Goal: Transaction & Acquisition: Download file/media

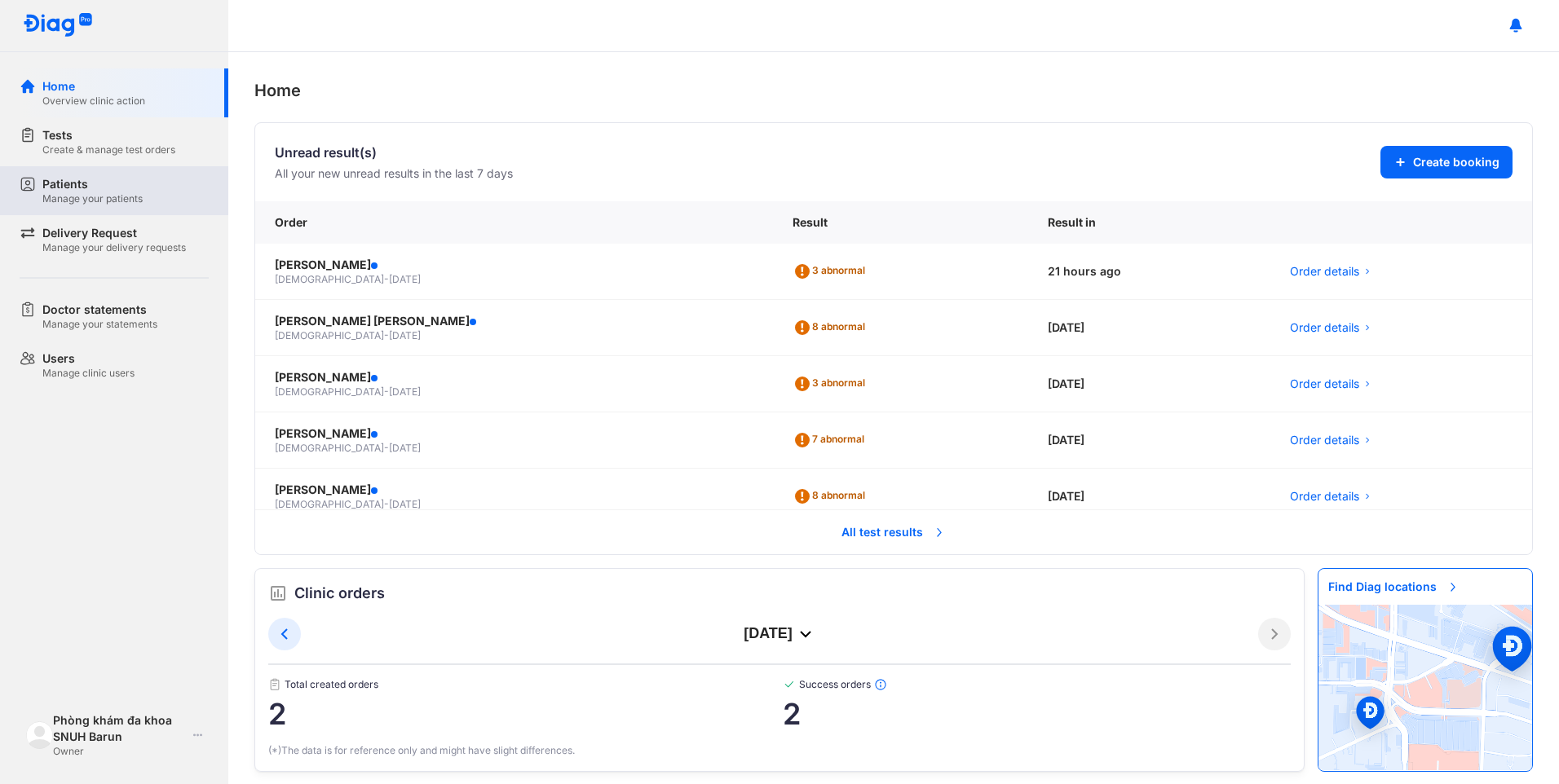
click at [82, 191] on div "Patients" at bounding box center [93, 184] width 100 height 16
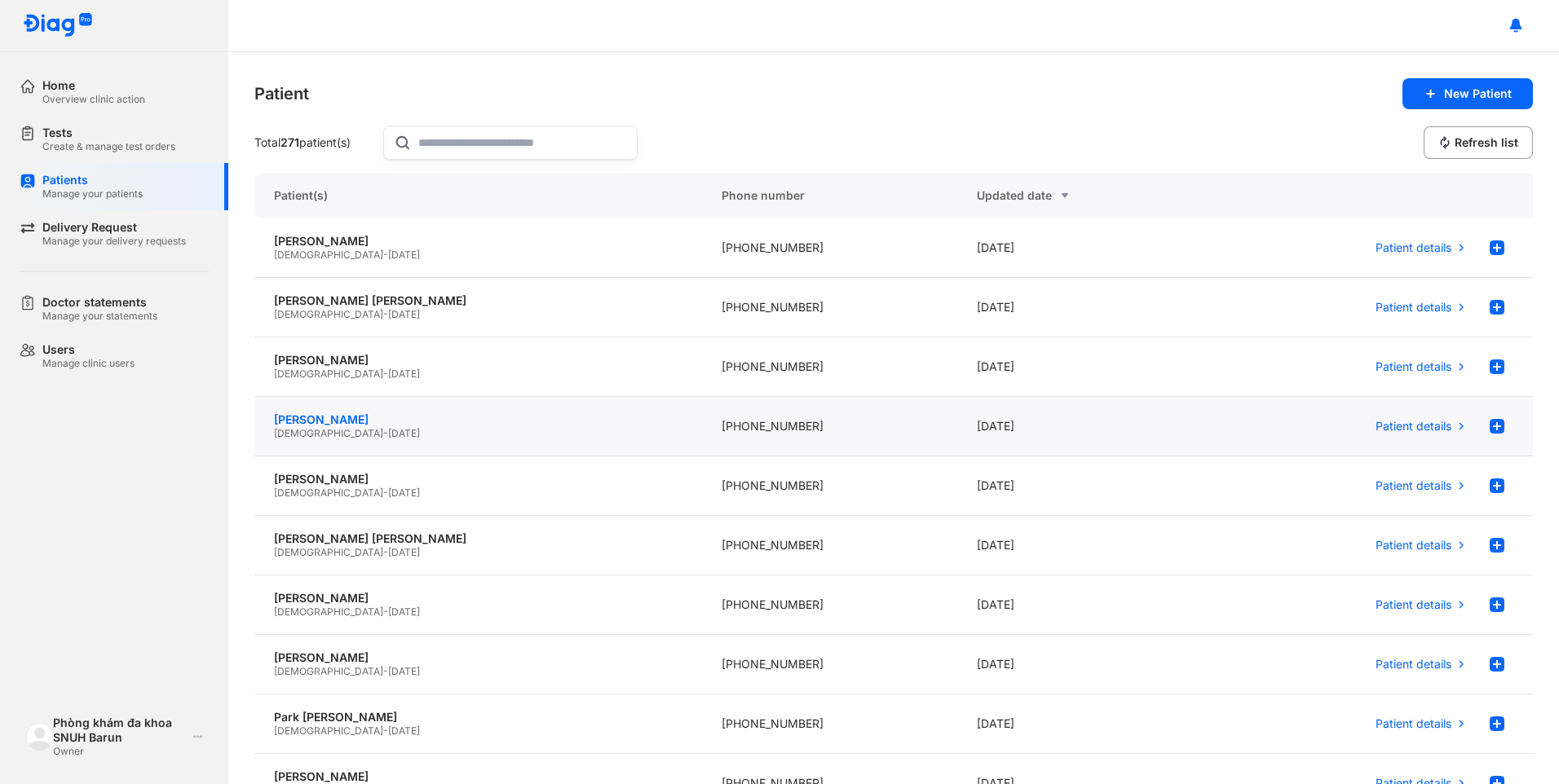
click at [359, 420] on div "[PERSON_NAME]" at bounding box center [478, 420] width 408 height 14
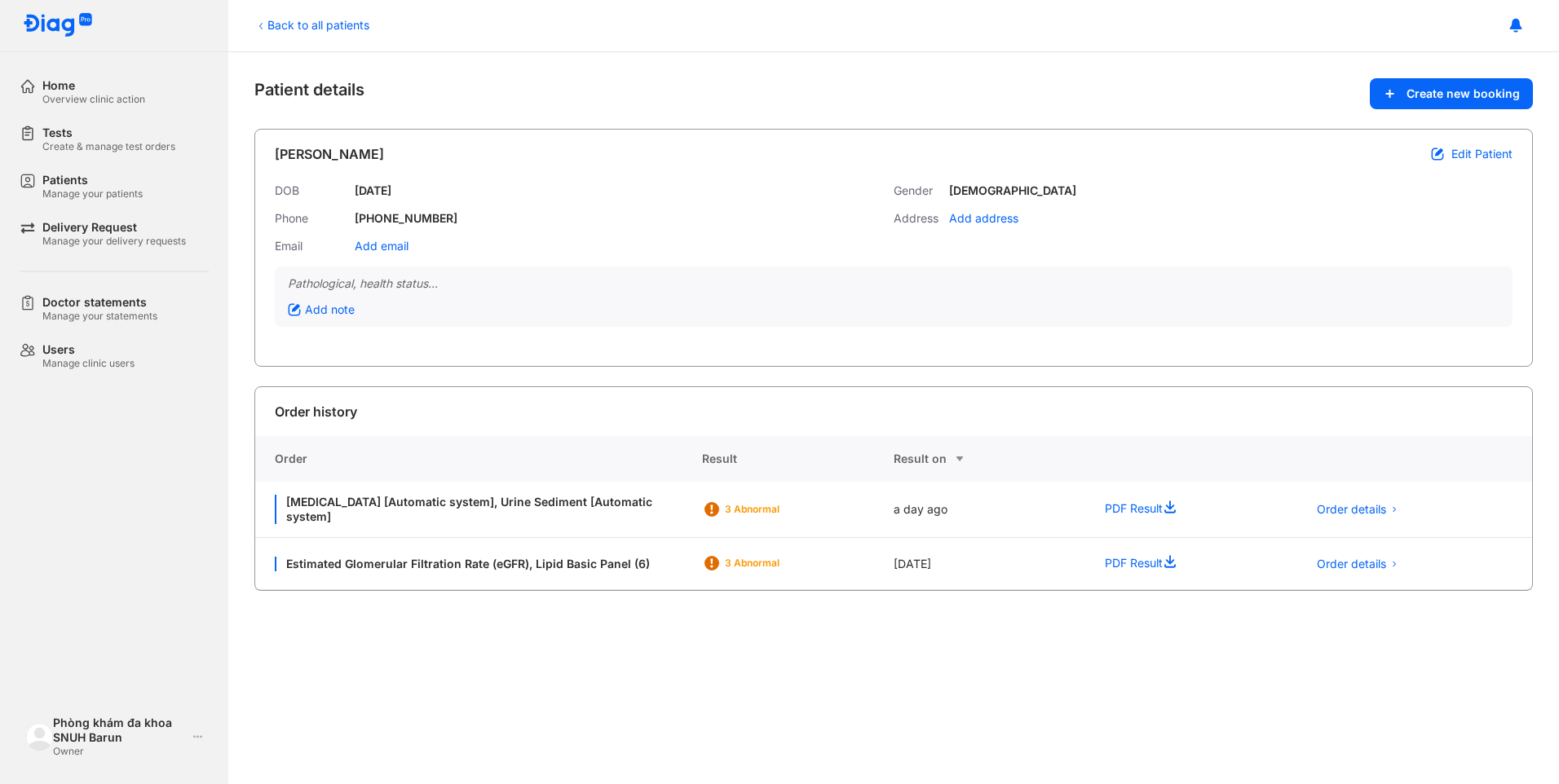
click at [414, 715] on div "Back to all patients Patient details Create new booking Lee Hyun Joo Edit Patie…" at bounding box center [893, 418] width 1331 height 731
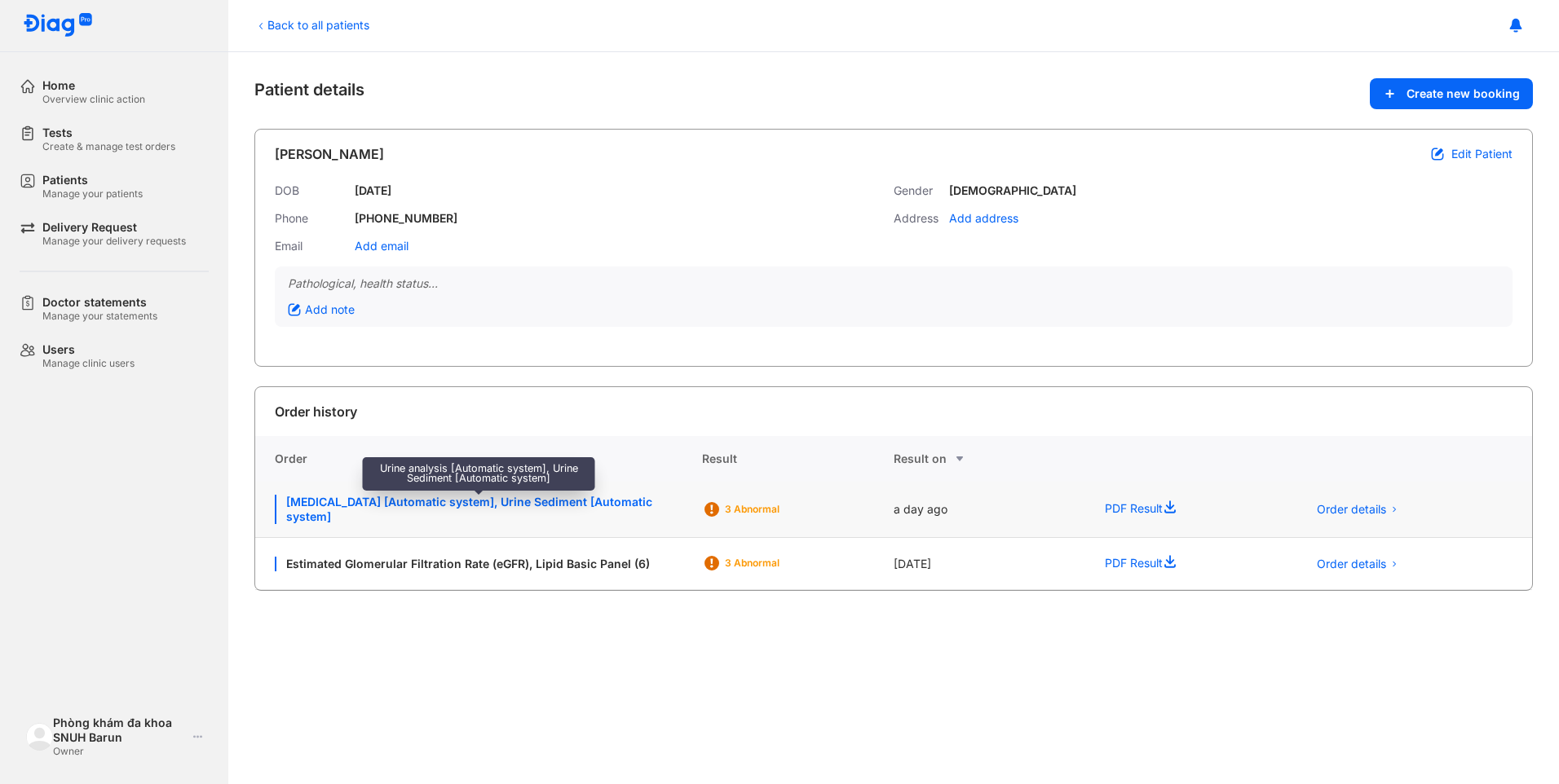
click at [422, 514] on div "Urine analysis [Automatic system], Urine Sediment [Automatic system]" at bounding box center [478, 509] width 407 height 29
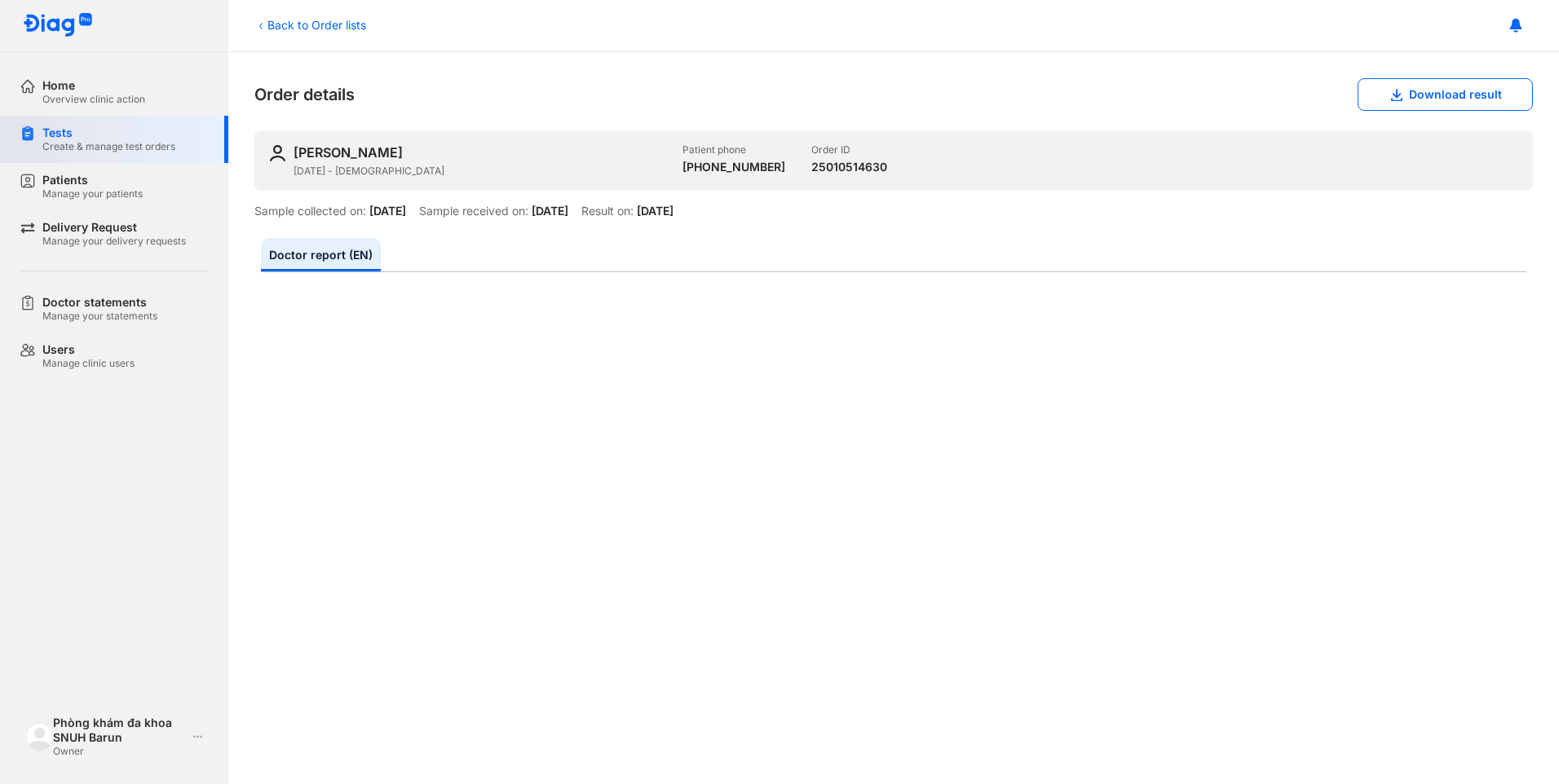
click at [63, 146] on div "Create & manage test orders" at bounding box center [109, 146] width 133 height 13
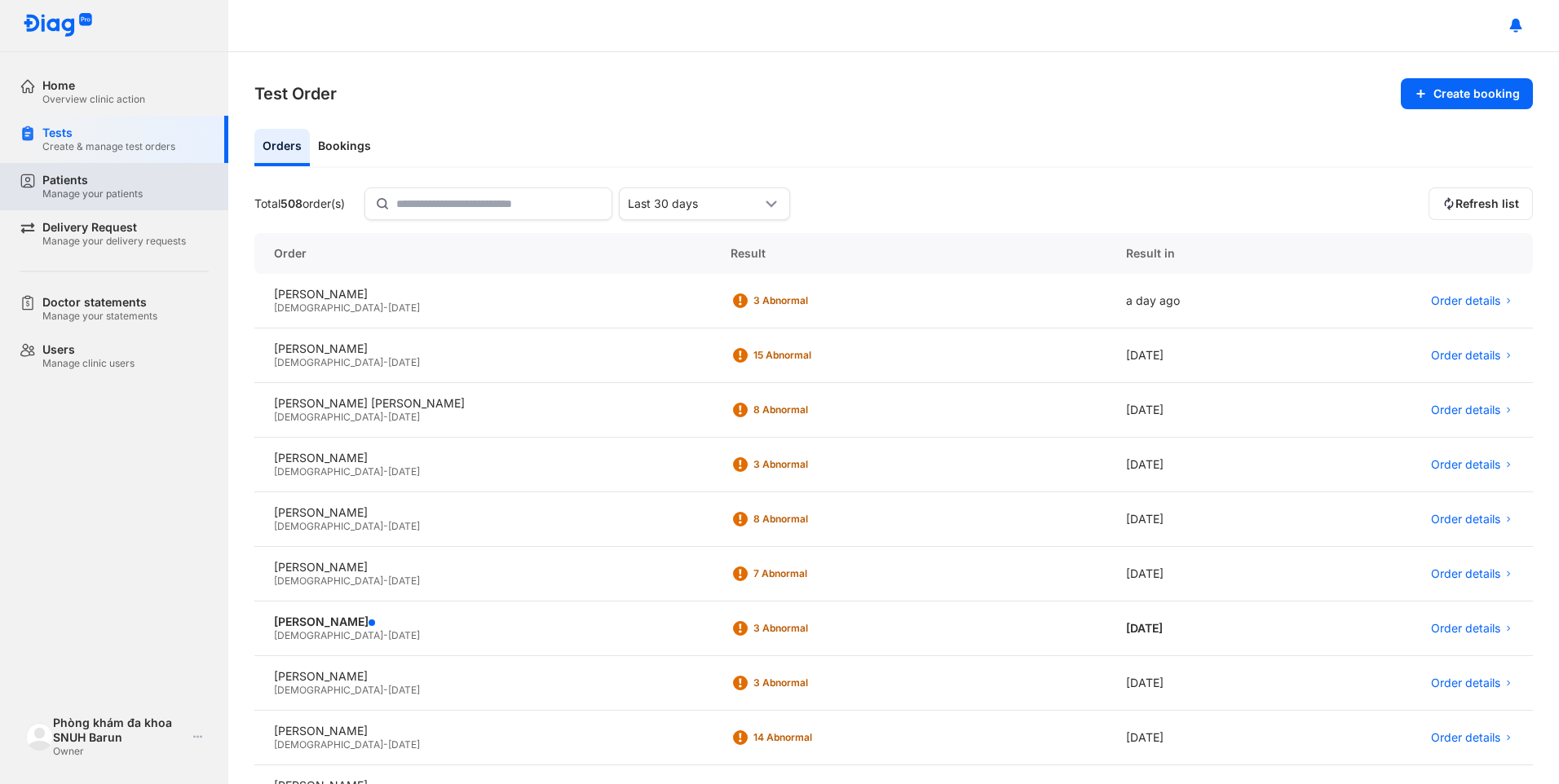
click at [95, 187] on div "Manage your patients" at bounding box center [93, 193] width 100 height 13
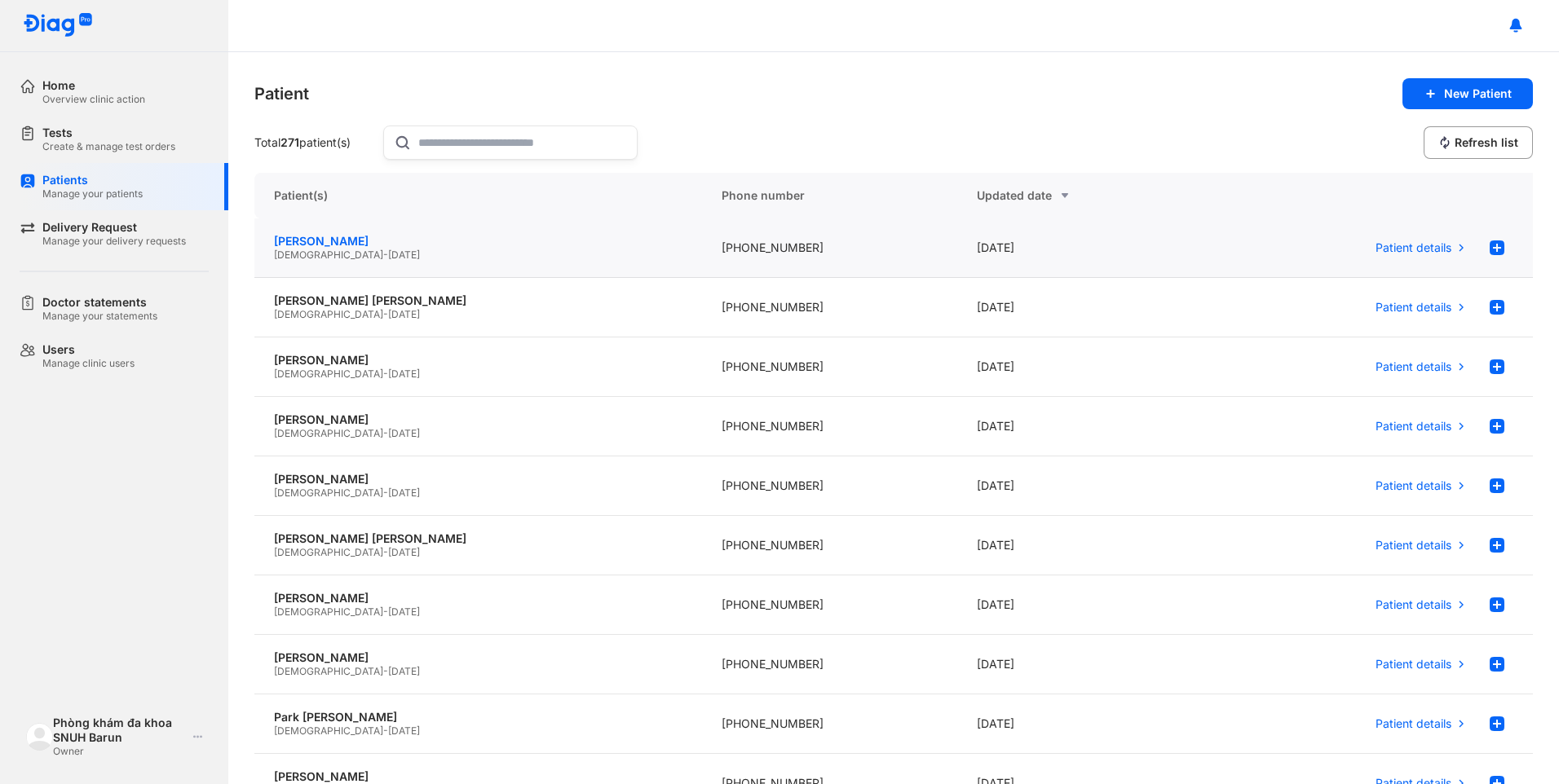
click at [328, 240] on div "[PERSON_NAME]" at bounding box center [478, 241] width 408 height 14
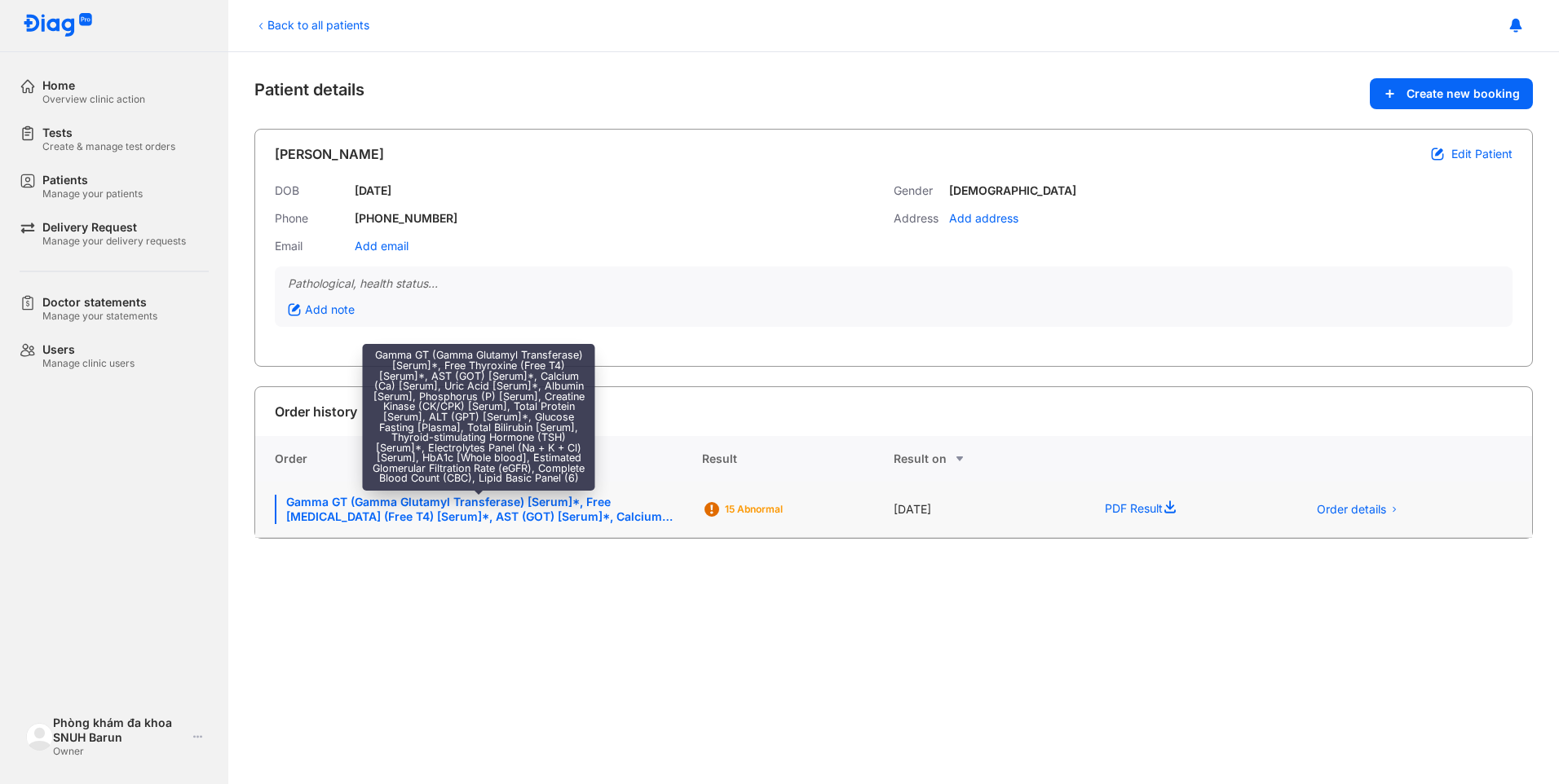
click at [386, 504] on div "Gamma GT (Gamma Glutamyl Transferase) [Serum]*, Free [MEDICAL_DATA] (Free T4) […" at bounding box center [478, 509] width 407 height 29
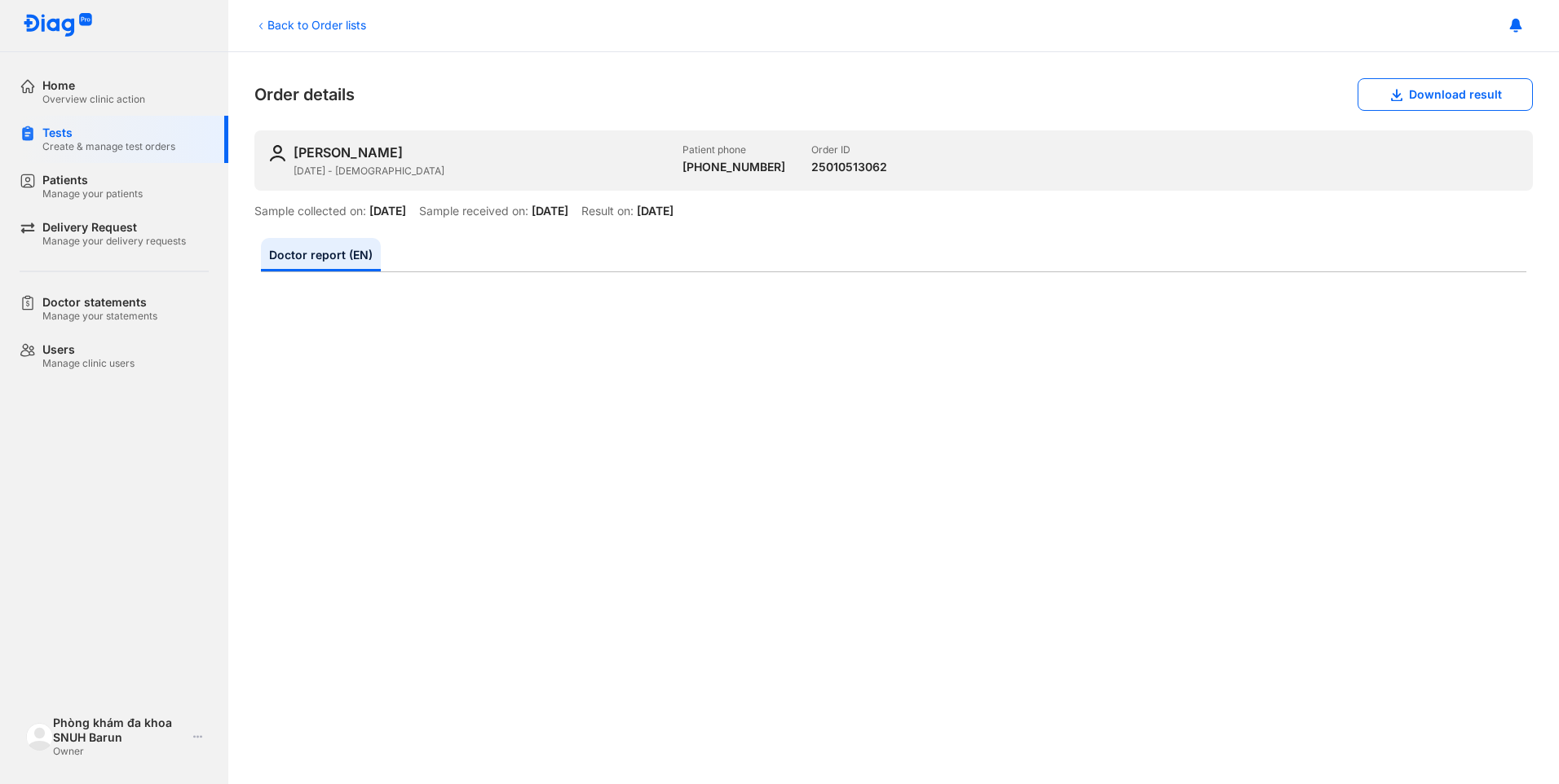
click at [1422, 96] on button "Download result" at bounding box center [1445, 94] width 176 height 33
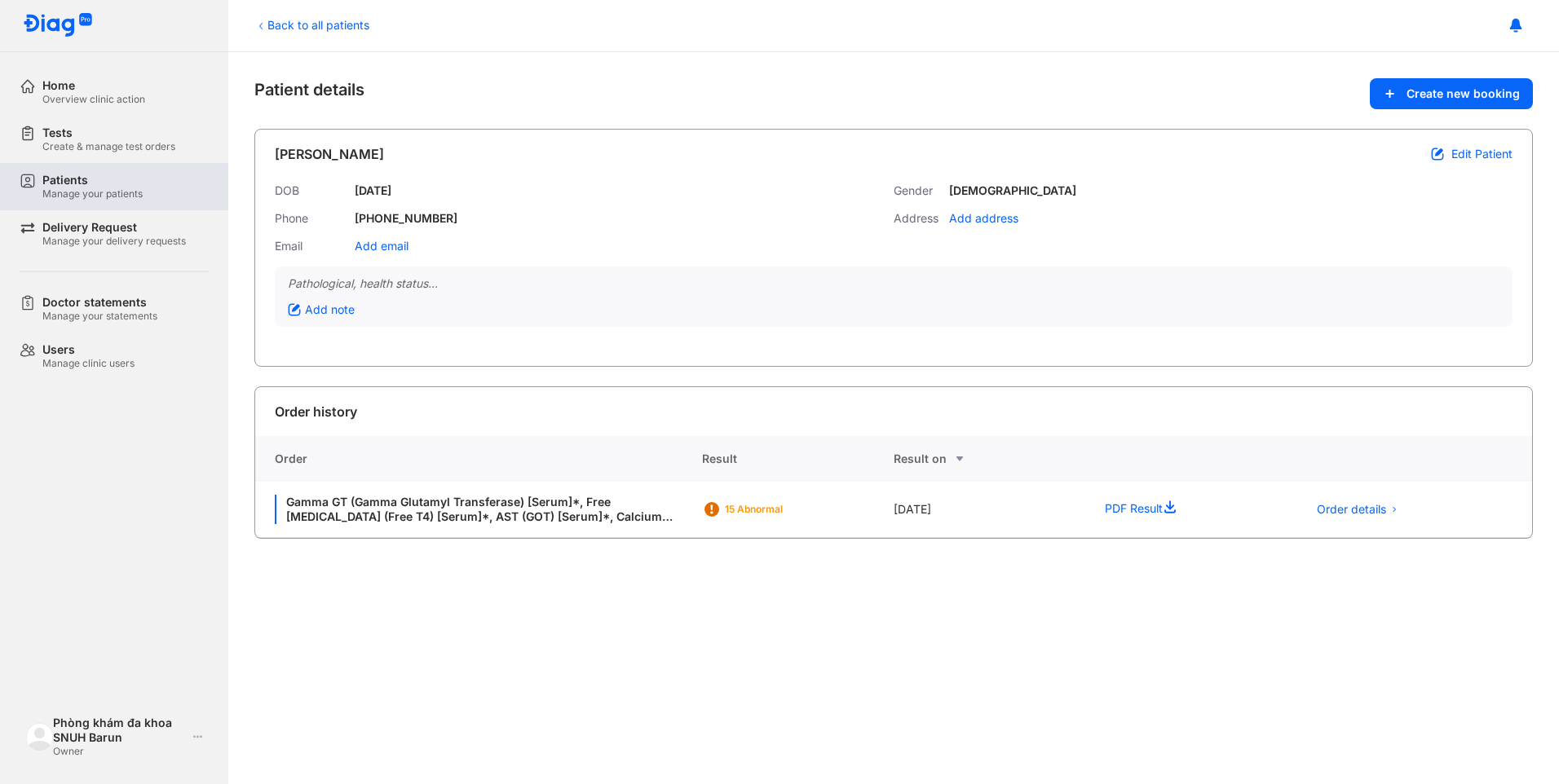
click at [71, 190] on div "Manage your patients" at bounding box center [93, 193] width 100 height 13
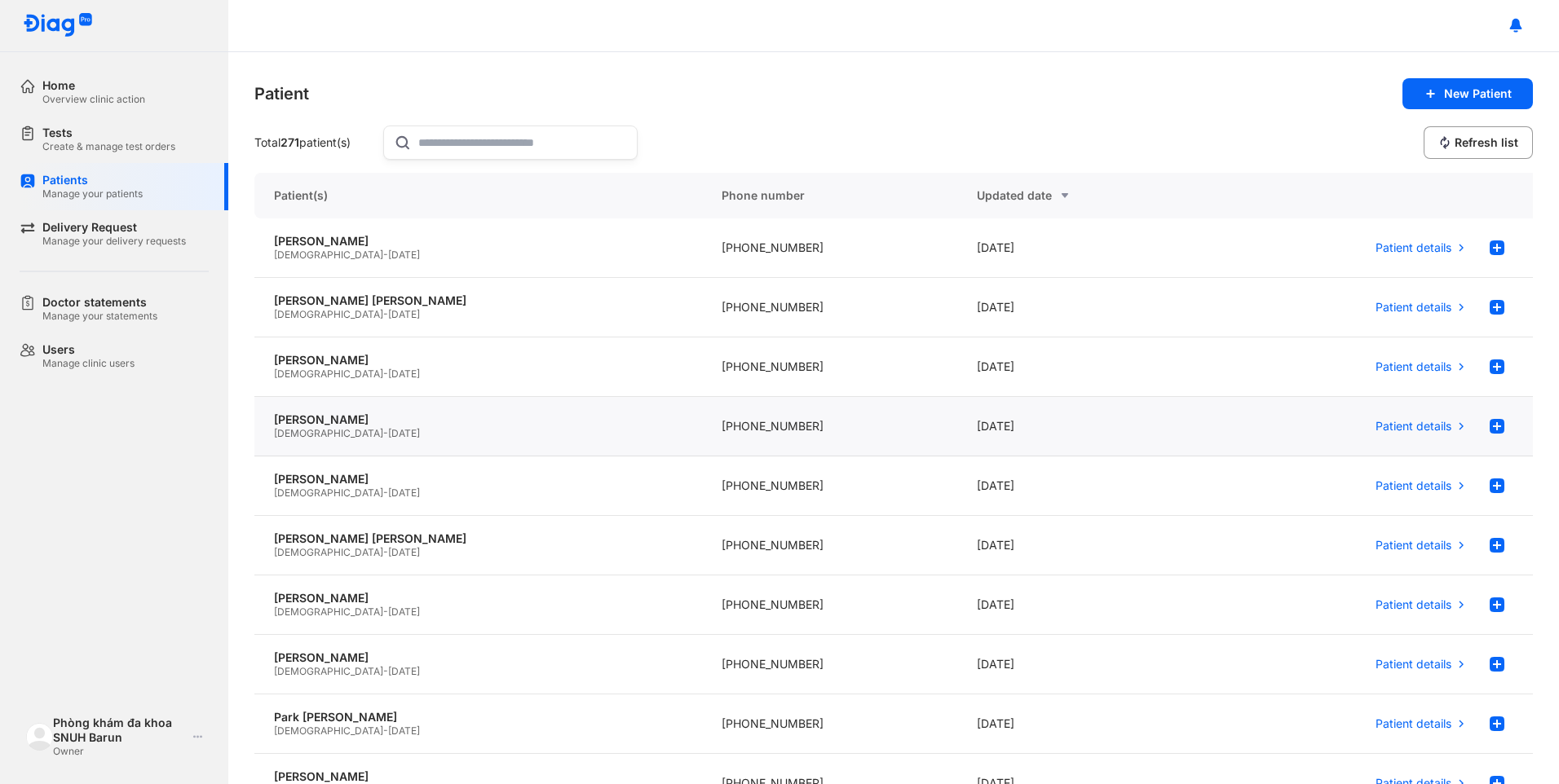
click at [388, 429] on span "[DATE]" at bounding box center [404, 433] width 32 height 12
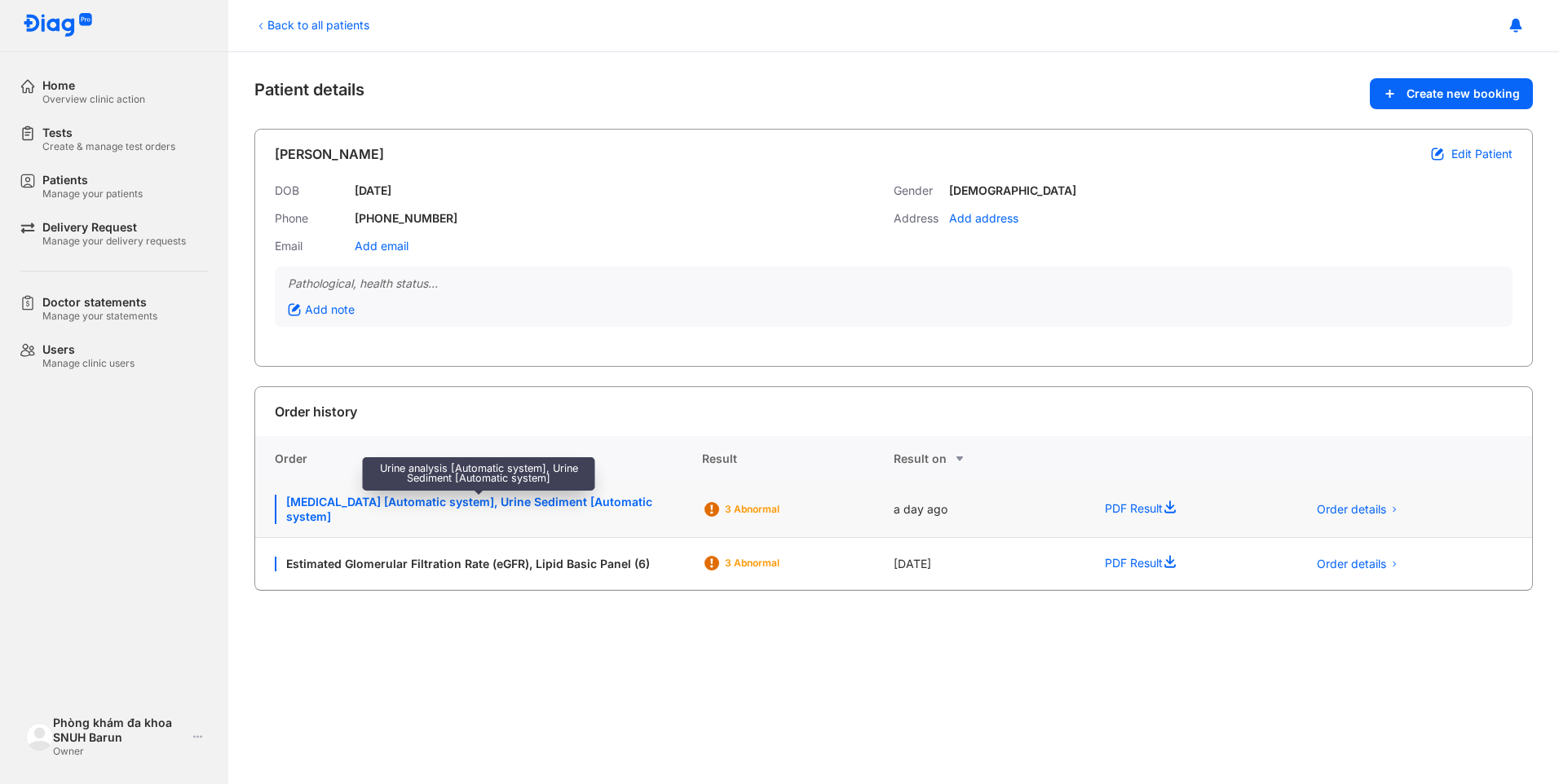
click at [415, 502] on div "[MEDICAL_DATA] [Automatic system], Urine Sediment [Automatic system]" at bounding box center [478, 509] width 407 height 29
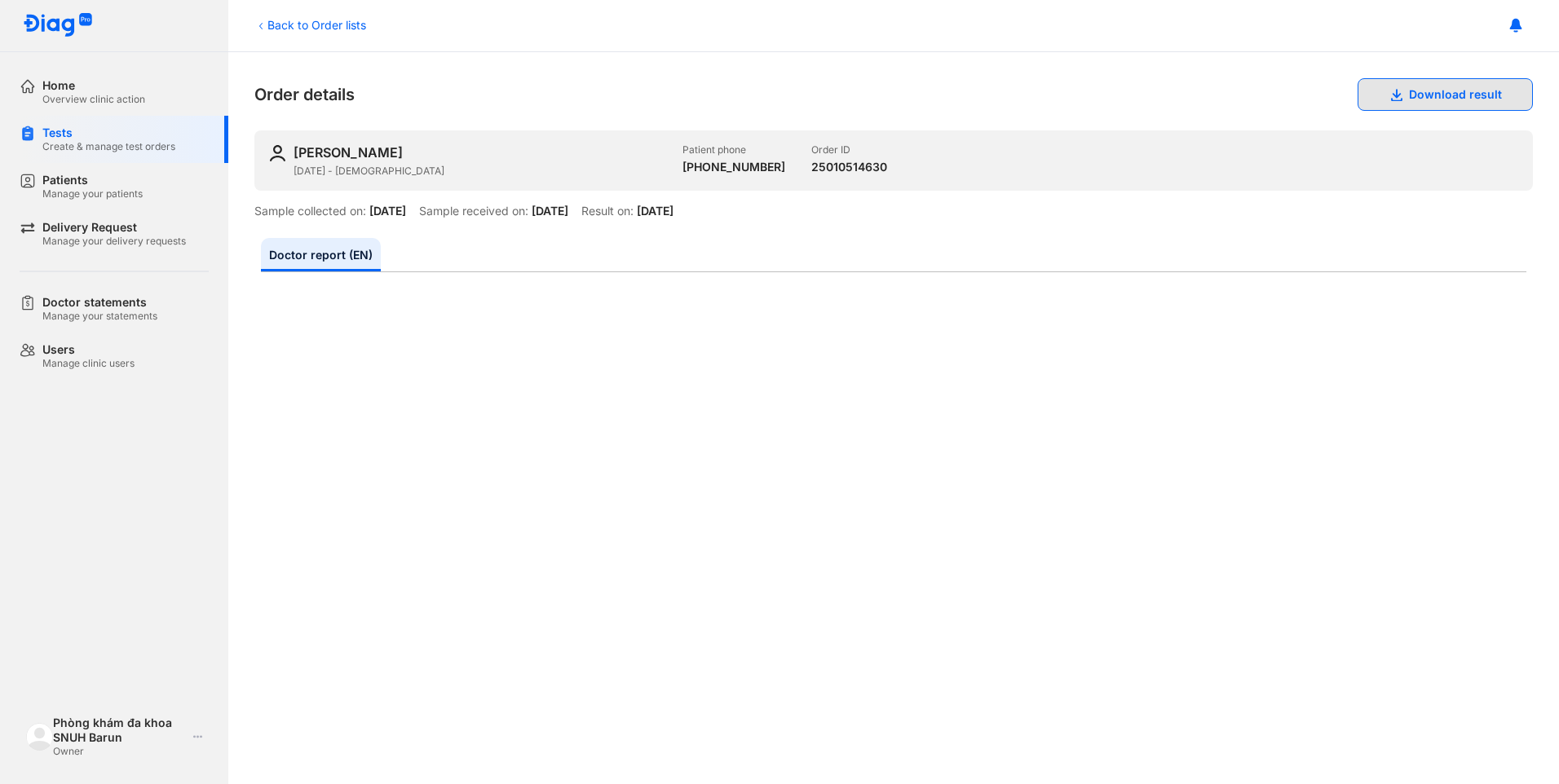
click at [1407, 95] on button "Download result" at bounding box center [1445, 94] width 176 height 33
click at [928, 20] on div at bounding box center [893, 26] width 1331 height 53
